Goal: Information Seeking & Learning: Learn about a topic

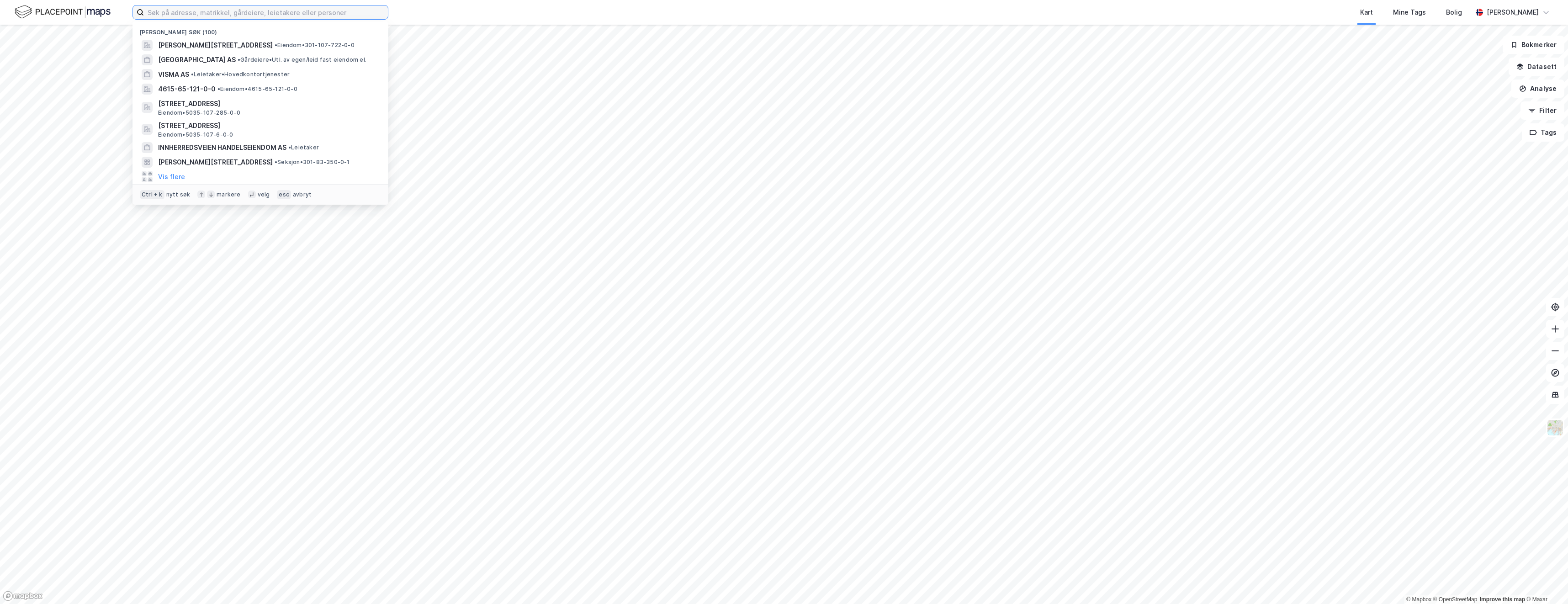
click at [169, 11] on input at bounding box center [265, 12] width 244 height 14
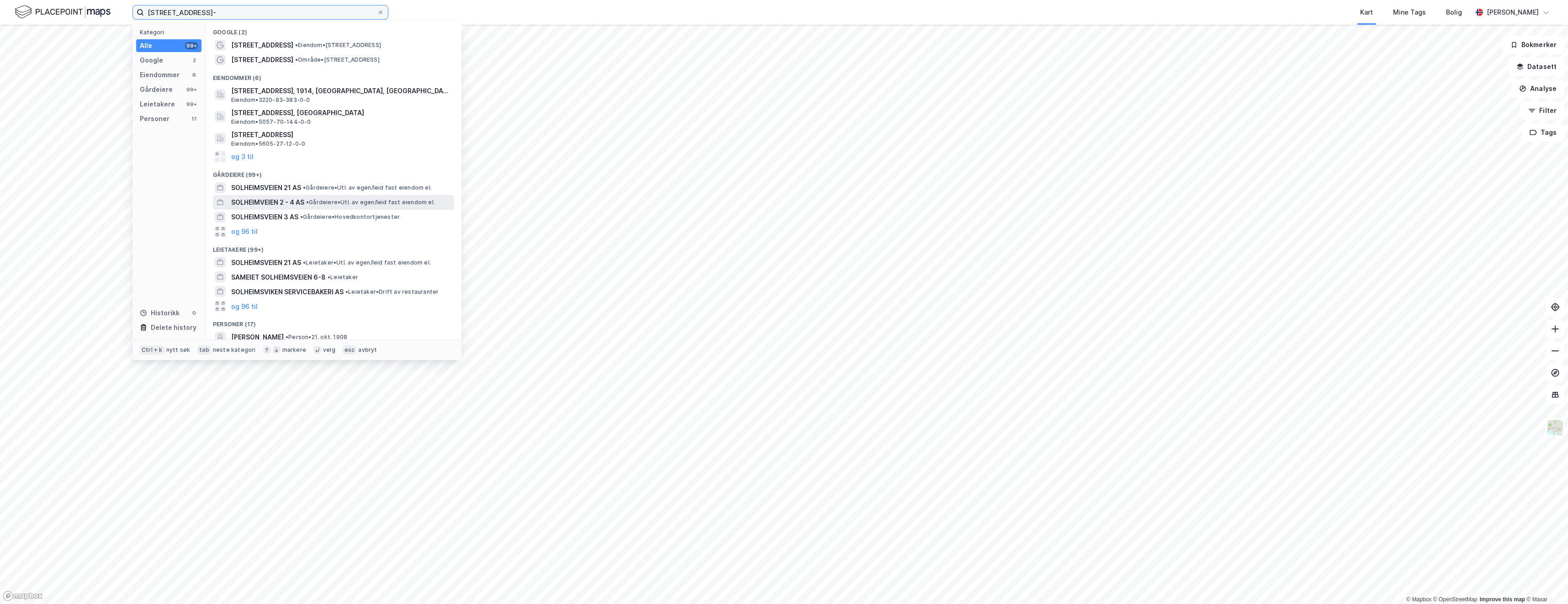
type input "[STREET_ADDRESS]-"
click at [278, 201] on span "SOLHEIMVEIEN 2 - 4 AS" at bounding box center [268, 202] width 73 height 11
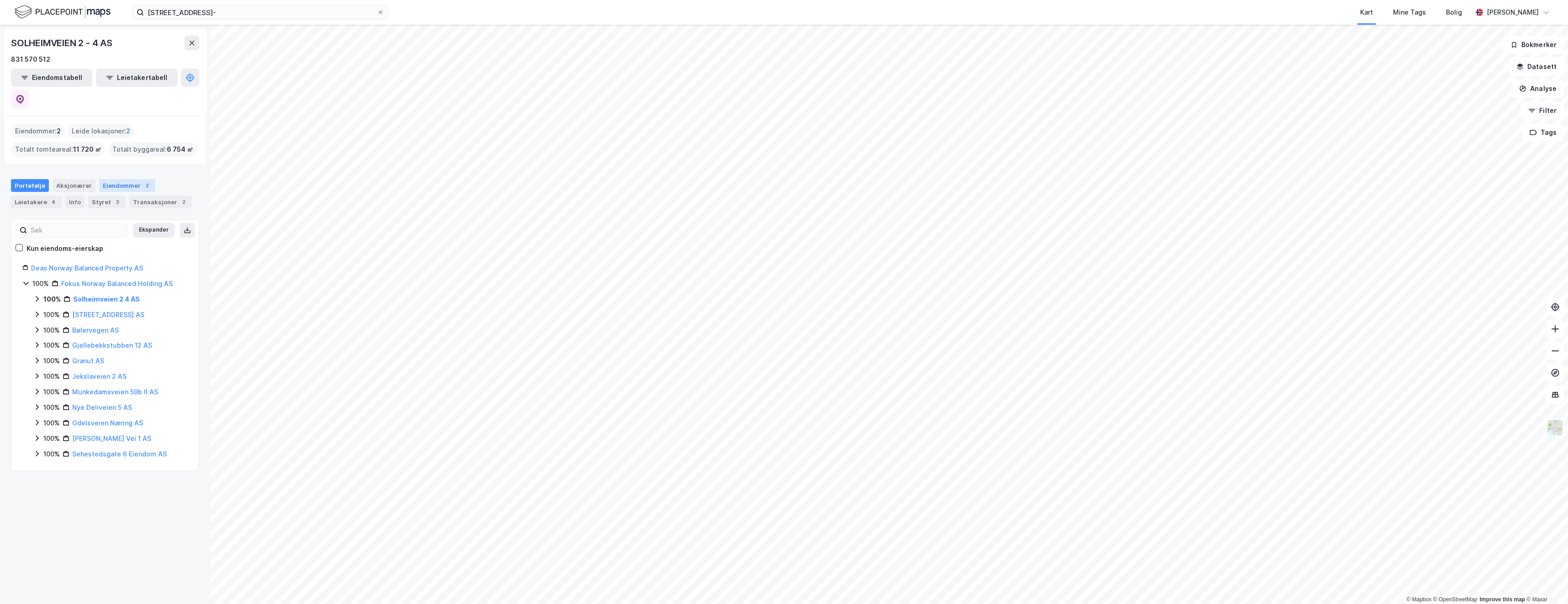
click at [132, 179] on div "Eiendommer 2" at bounding box center [127, 186] width 56 height 13
